Goal: Transaction & Acquisition: Purchase product/service

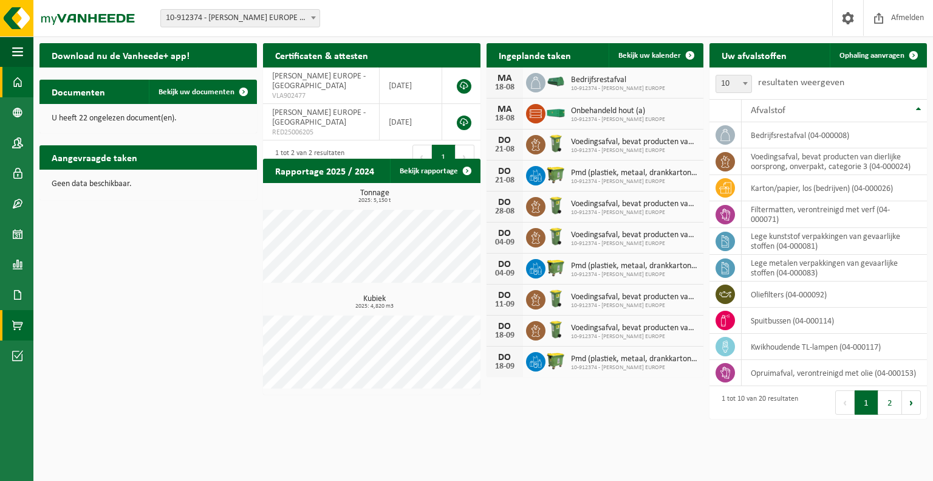
click at [17, 326] on span at bounding box center [17, 325] width 11 height 30
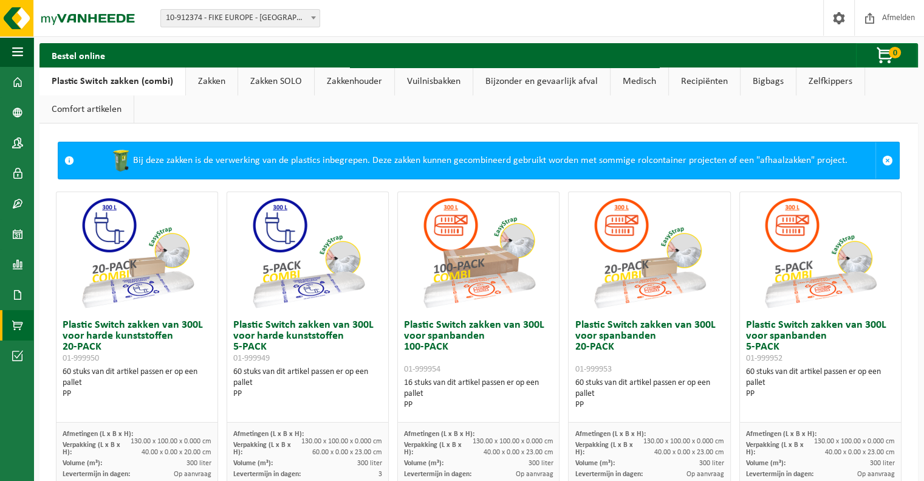
click at [331, 77] on link "Zakkenhouder" at bounding box center [355, 81] width 80 height 28
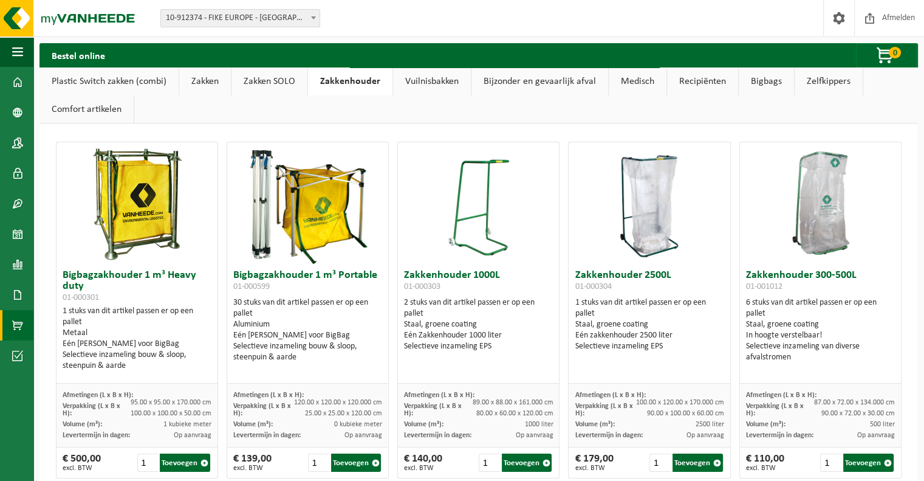
click at [436, 83] on link "Vuilnisbakken" at bounding box center [432, 81] width 78 height 28
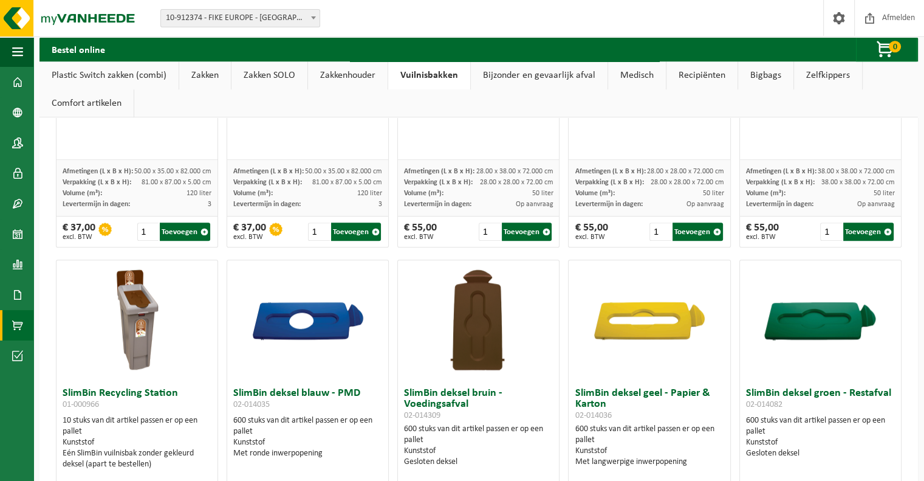
scroll to position [1094, 0]
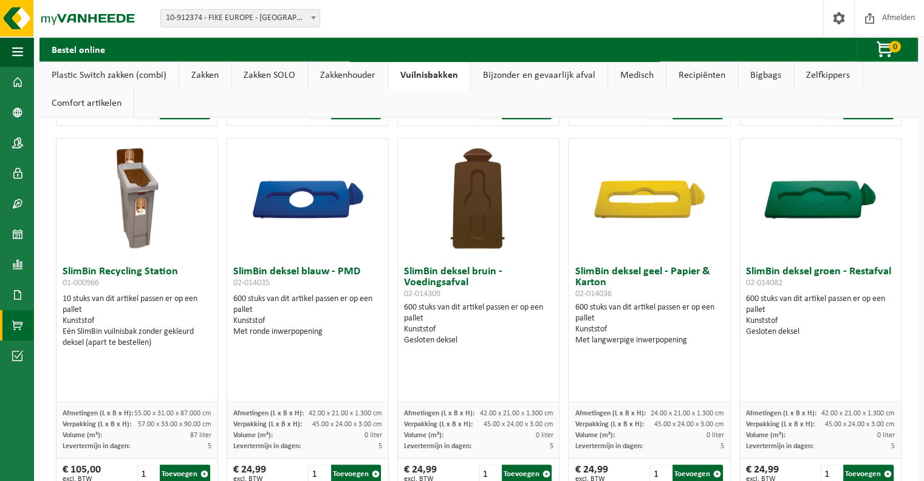
click at [116, 272] on h3 "SlimBin Recycling Station 01-000966" at bounding box center [137, 278] width 149 height 24
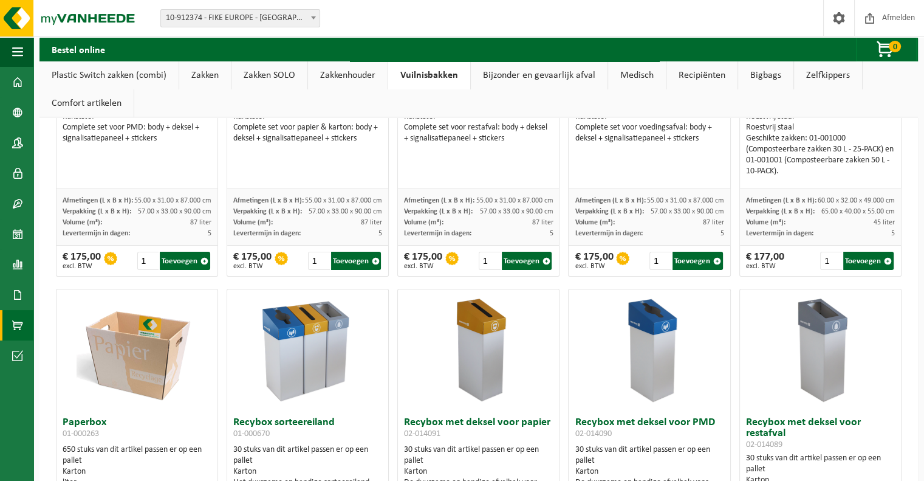
scroll to position [0, 0]
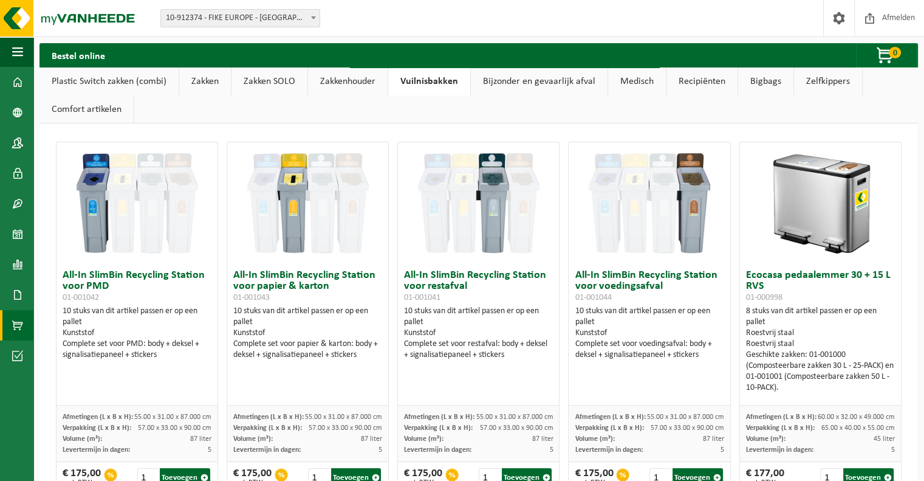
click at [784, 211] on img at bounding box center [821, 203] width 122 height 122
click at [213, 82] on link "Zakken" at bounding box center [205, 81] width 52 height 28
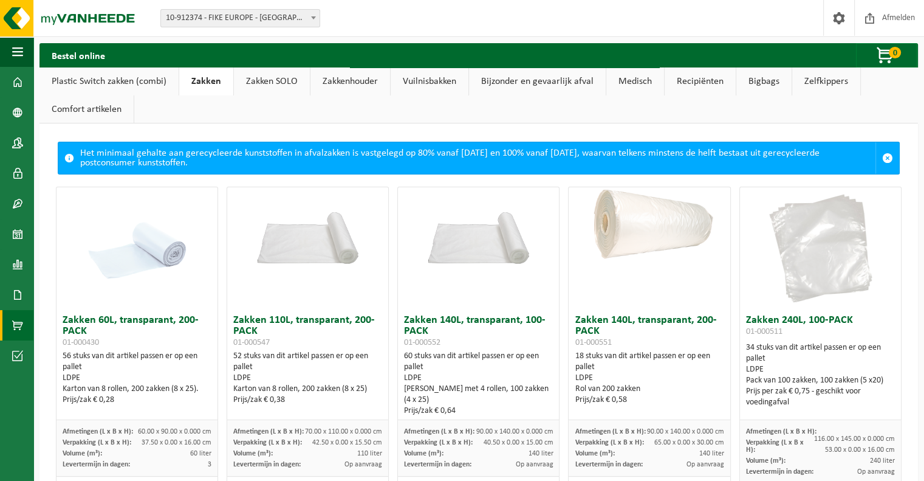
click at [334, 84] on link "Zakkenhouder" at bounding box center [351, 81] width 80 height 28
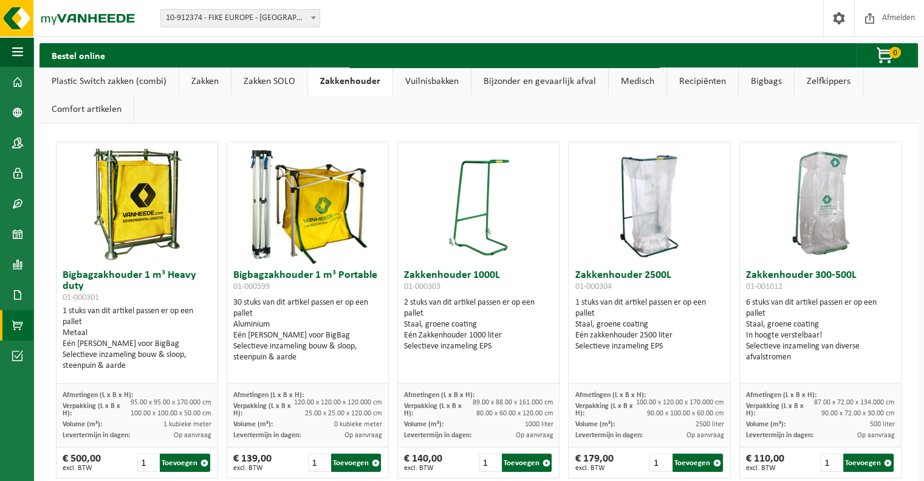
click at [420, 84] on link "Vuilnisbakken" at bounding box center [432, 81] width 78 height 28
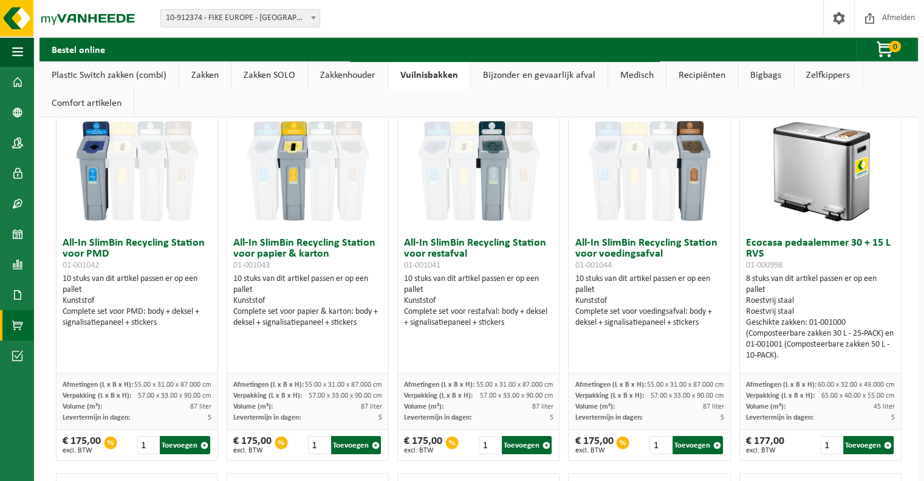
scroll to position [61, 0]
